Goal: Check status: Check status

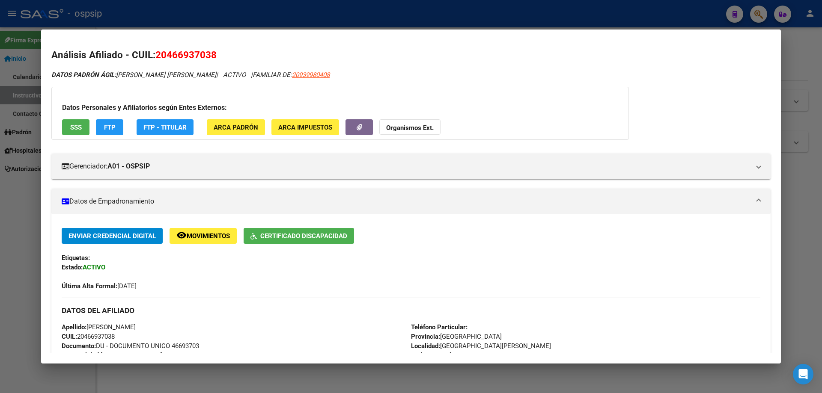
scroll to position [191, 0]
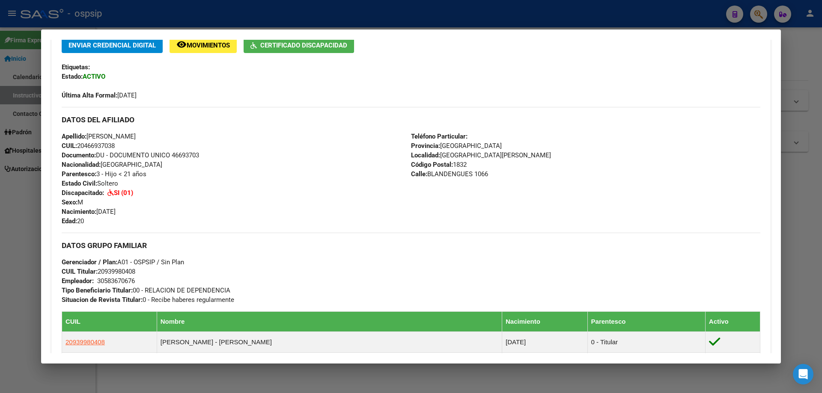
click at [475, 377] on div at bounding box center [411, 196] width 822 height 393
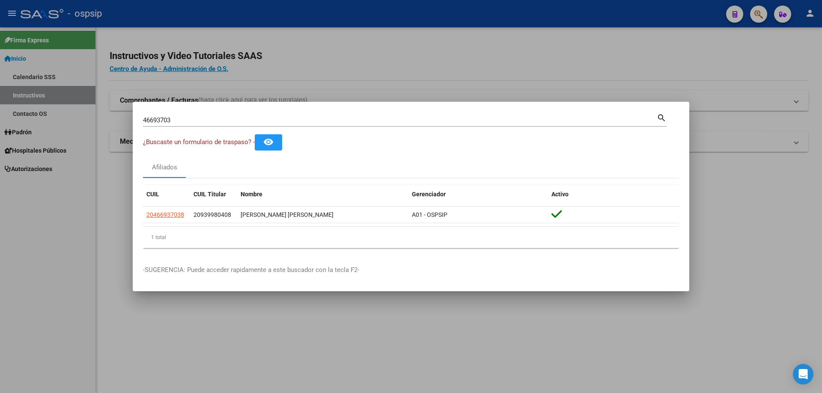
click at [193, 119] on input "46693703" at bounding box center [399, 120] width 513 height 8
type input "4"
type input "55112165"
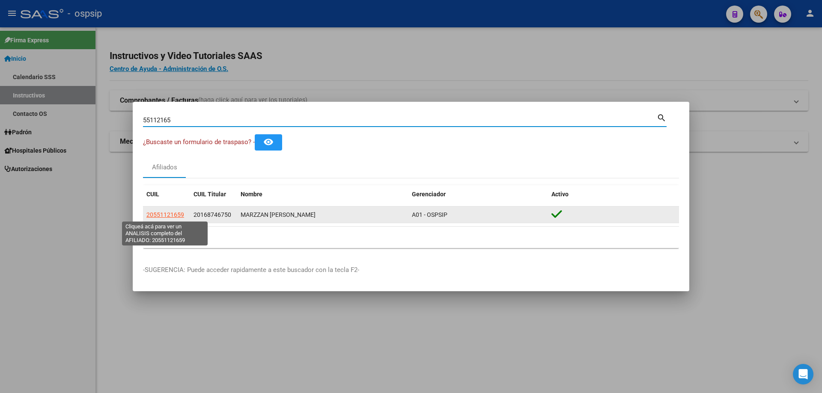
click at [160, 215] on span "20551121659" at bounding box center [165, 214] width 38 height 7
type textarea "20551121659"
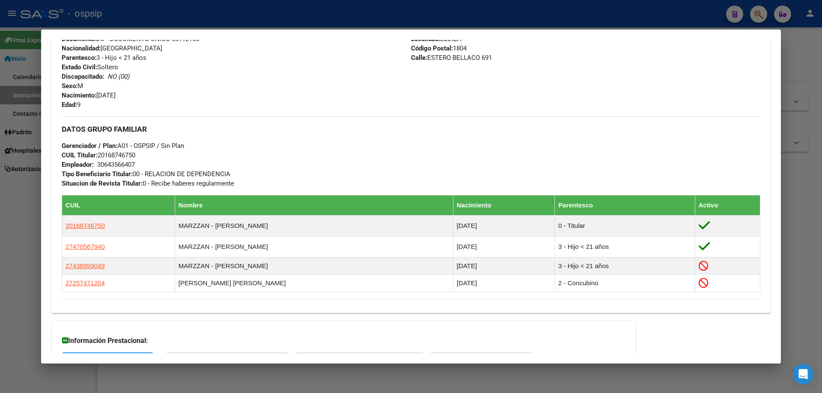
scroll to position [435, 0]
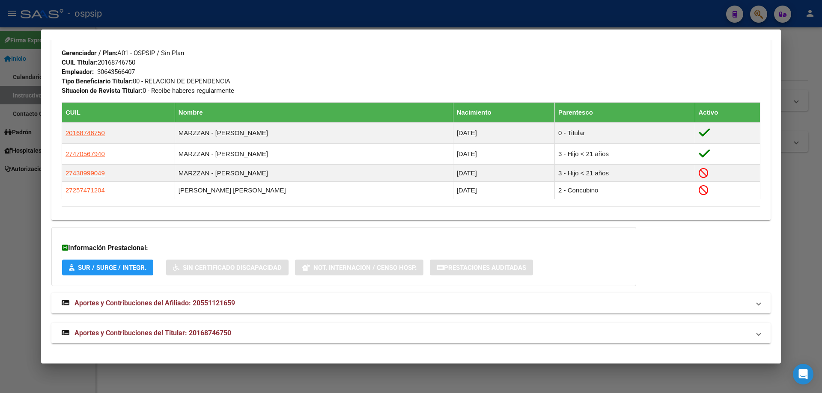
click at [161, 328] on strong "Aportes y Contribuciones del Titular: 20168746750" at bounding box center [146, 333] width 169 height 10
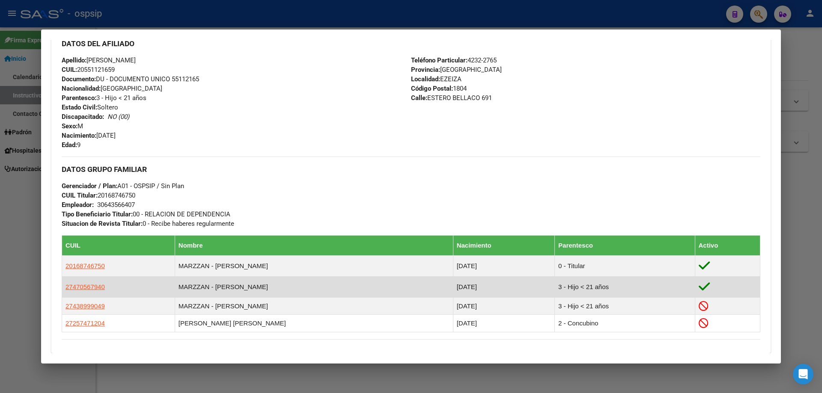
scroll to position [174, 0]
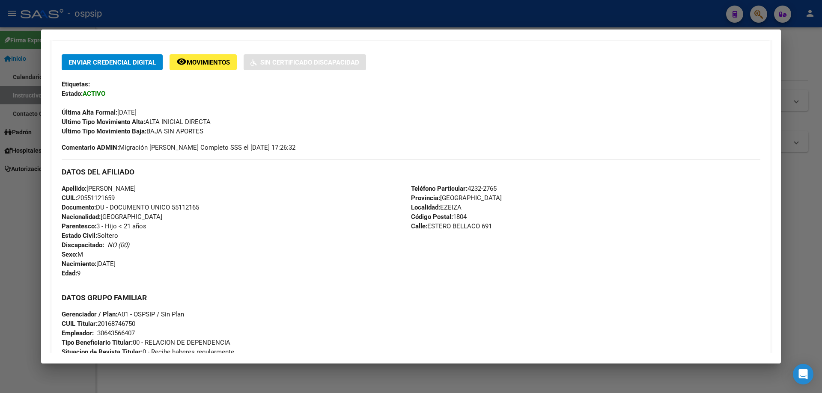
click at [466, 377] on div at bounding box center [411, 196] width 822 height 393
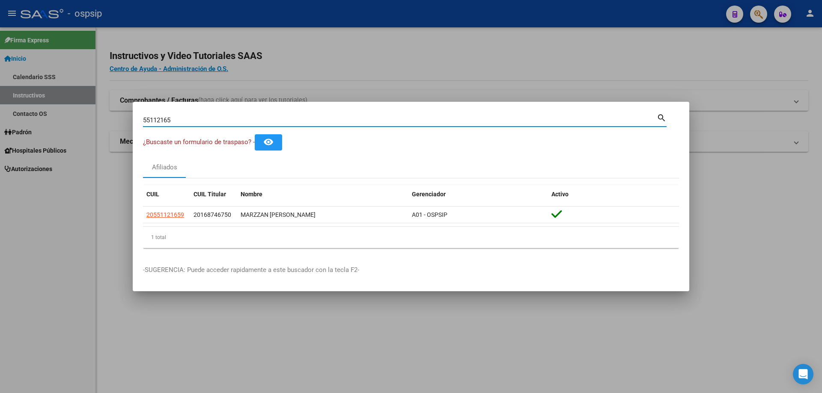
click at [210, 117] on input "55112165" at bounding box center [399, 120] width 513 height 8
type input "5"
type input "46365984"
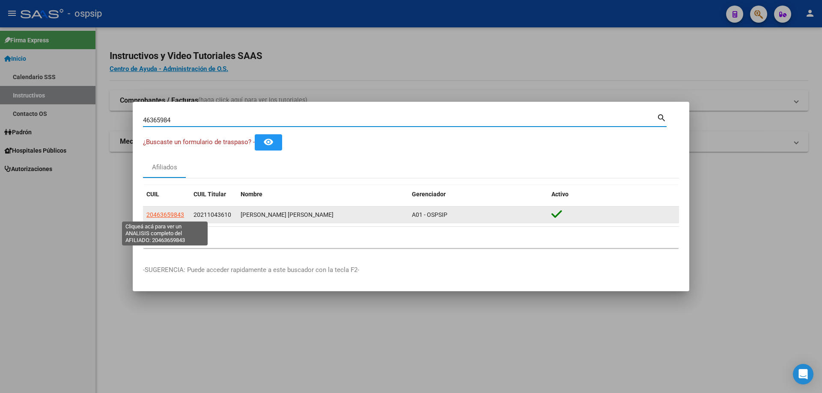
click at [175, 216] on span "20463659843" at bounding box center [165, 214] width 38 height 7
type textarea "20463659843"
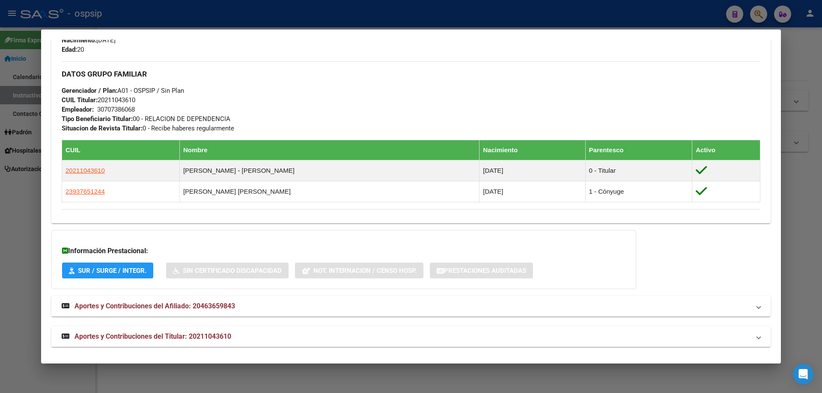
scroll to position [382, 0]
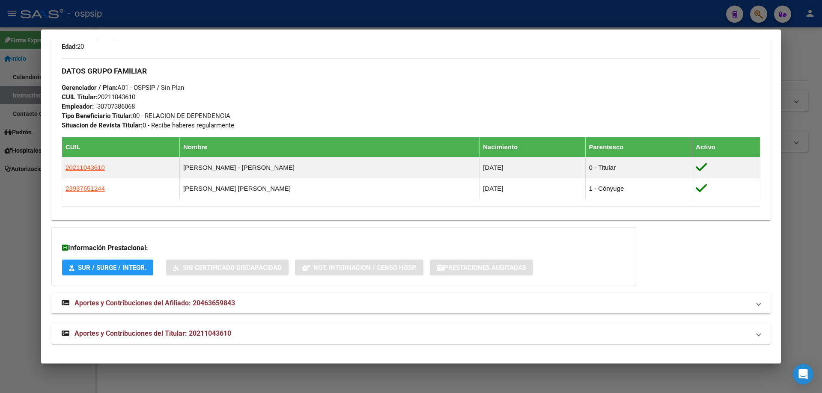
click at [162, 332] on span "Aportes y Contribuciones del Titular: 20211043610" at bounding box center [152, 333] width 157 height 8
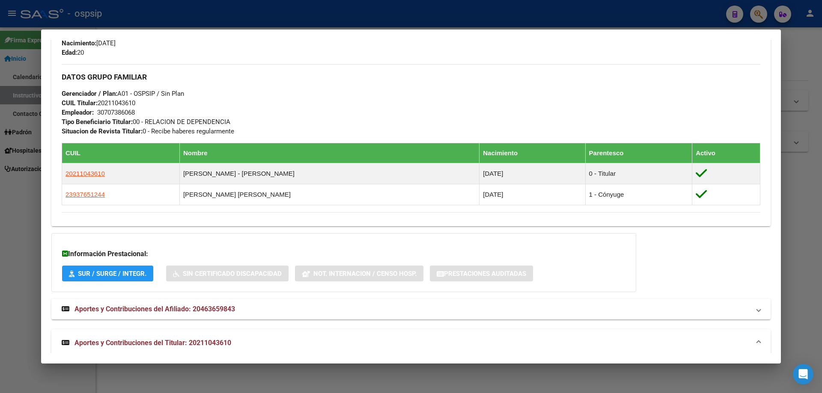
scroll to position [377, 0]
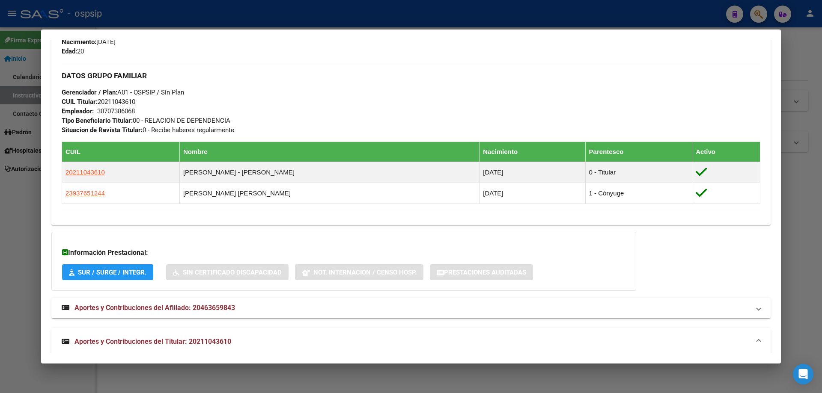
click at [358, 386] on div at bounding box center [411, 196] width 822 height 393
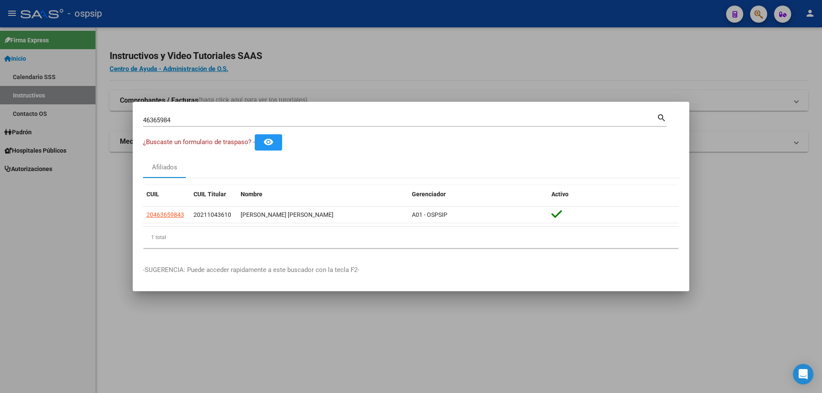
click at [213, 114] on div "46365984 Buscar (apellido, dni, [PERSON_NAME], [PERSON_NAME], cuit, obra social)" at bounding box center [399, 120] width 513 height 13
type input "4"
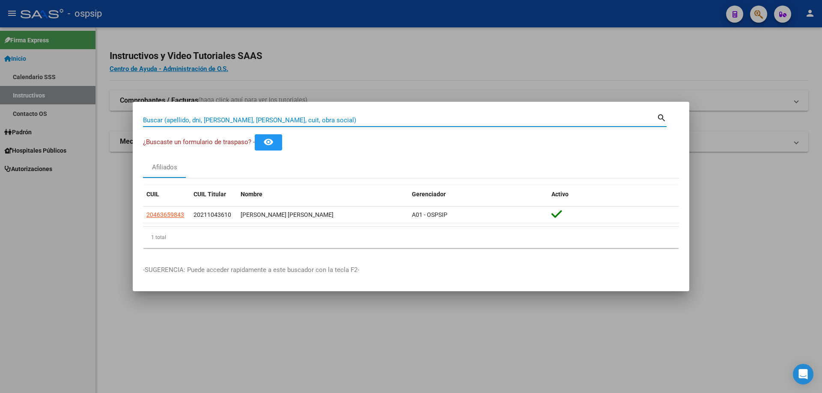
click at [321, 120] on input "Buscar (apellido, dni, [PERSON_NAME], [PERSON_NAME], cuit, obra social)" at bounding box center [399, 120] width 513 height 8
type input "34389650"
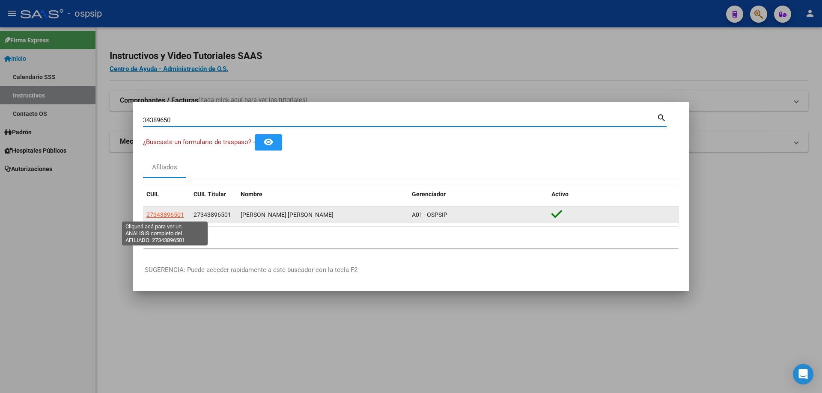
click at [170, 216] on span "27343896501" at bounding box center [165, 214] width 38 height 7
type textarea "27343896501"
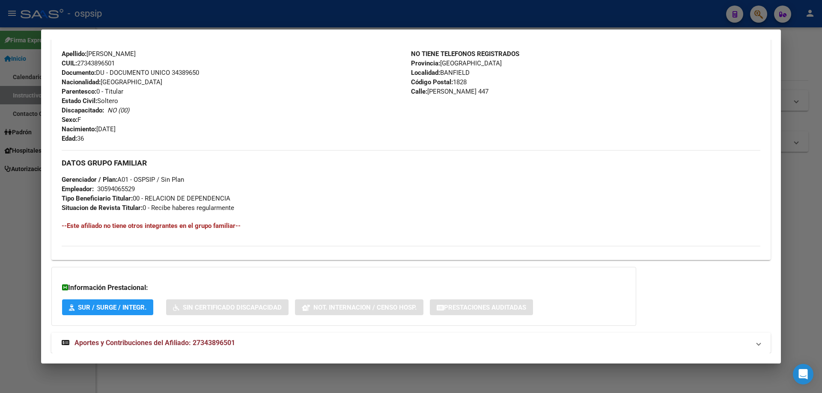
scroll to position [293, 0]
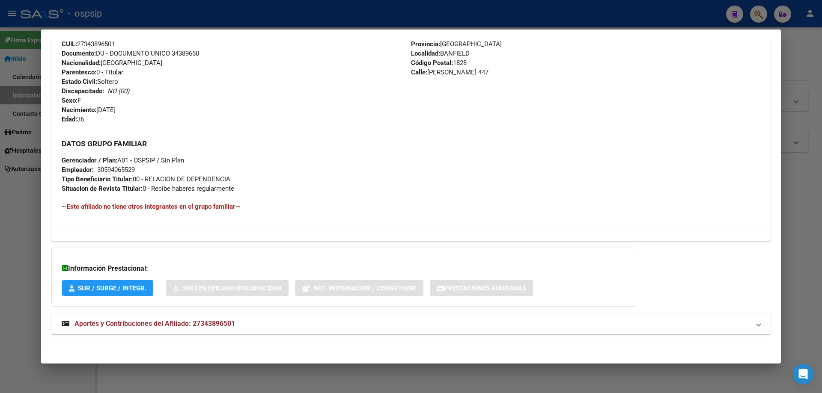
click at [171, 324] on span "Aportes y Contribuciones del Afiliado: 27343896501" at bounding box center [154, 324] width 160 height 8
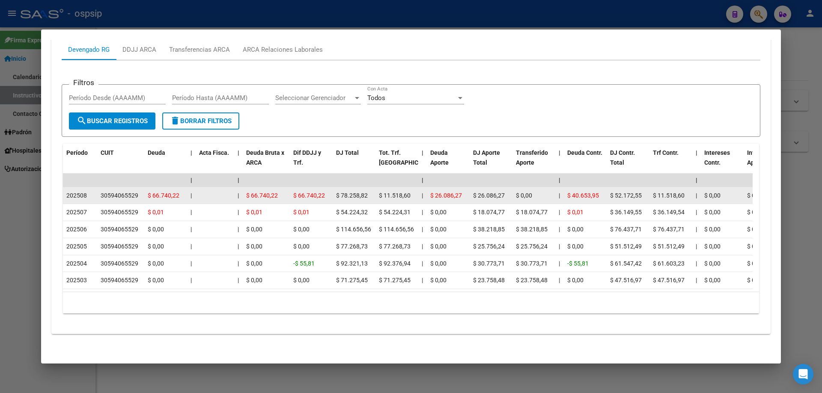
scroll to position [646, 0]
